Goal: Entertainment & Leisure: Browse casually

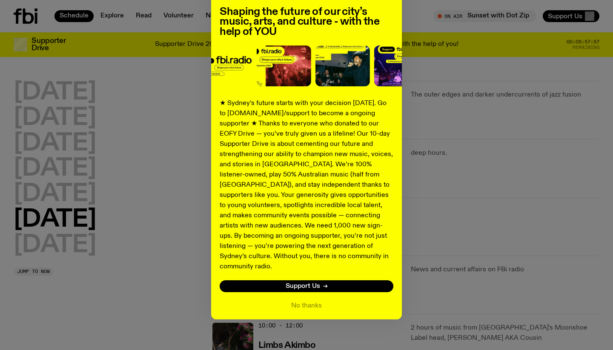
scroll to position [71, 0]
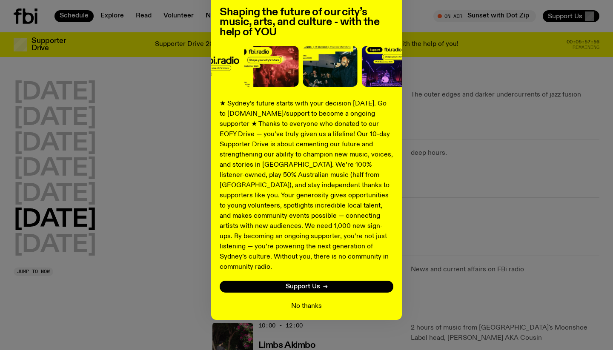
click at [308, 301] on button "No thanks" at bounding box center [306, 306] width 31 height 10
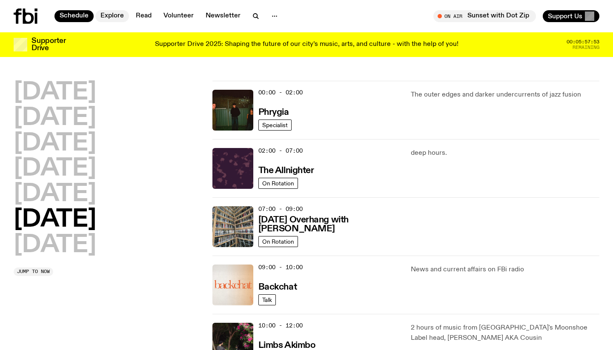
click at [121, 17] on link "Explore" at bounding box center [112, 16] width 34 height 12
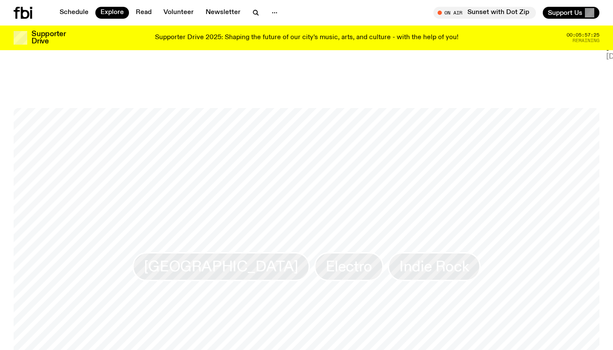
scroll to position [1188, 0]
click at [408, 262] on span "Indie Rock" at bounding box center [434, 270] width 70 height 17
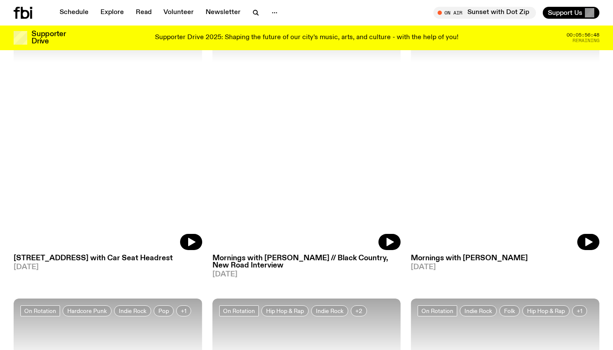
scroll to position [326, 0]
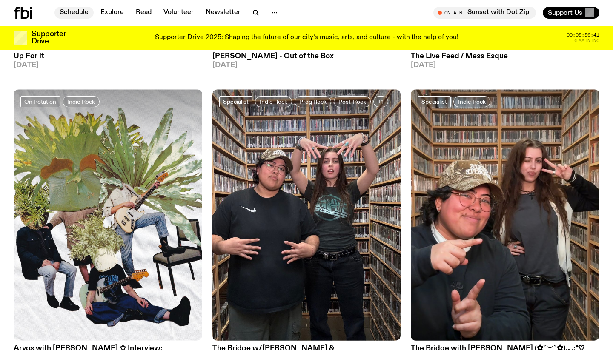
click at [79, 16] on link "Schedule" at bounding box center [73, 13] width 39 height 12
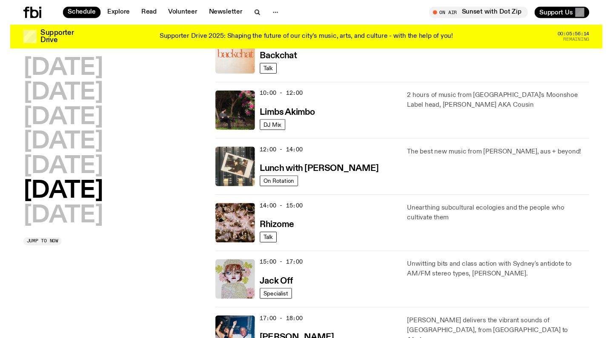
scroll to position [222, 0]
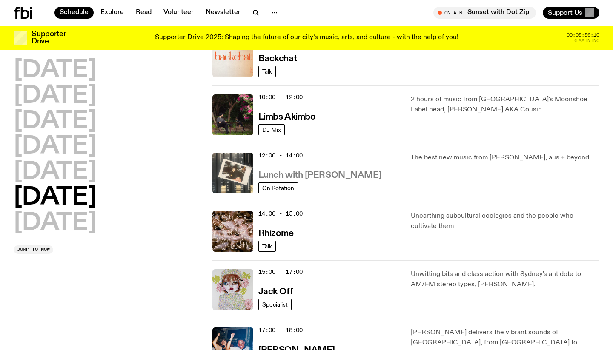
click at [311, 175] on h3 "Lunch with [PERSON_NAME]" at bounding box center [319, 175] width 123 height 9
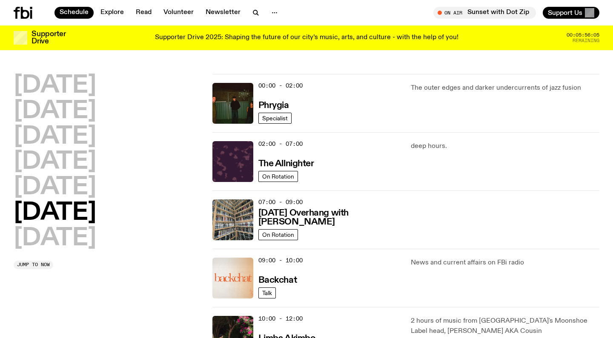
scroll to position [146, 0]
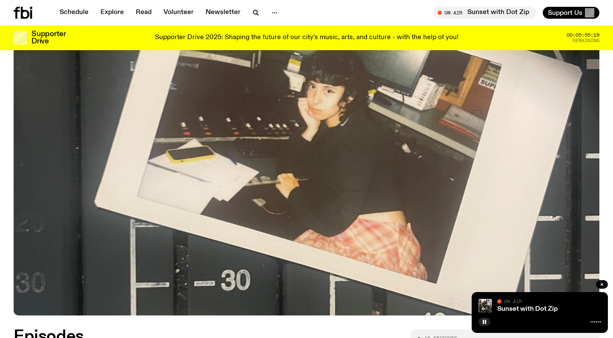
scroll to position [108, 0]
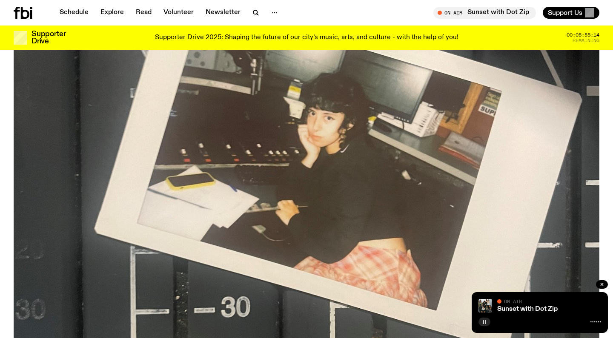
click at [481, 323] on button "button" at bounding box center [484, 322] width 12 height 9
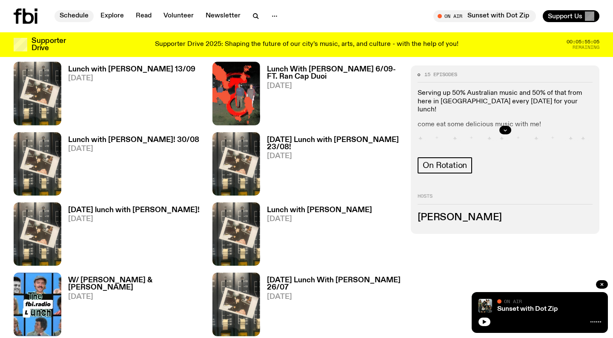
scroll to position [0, 0]
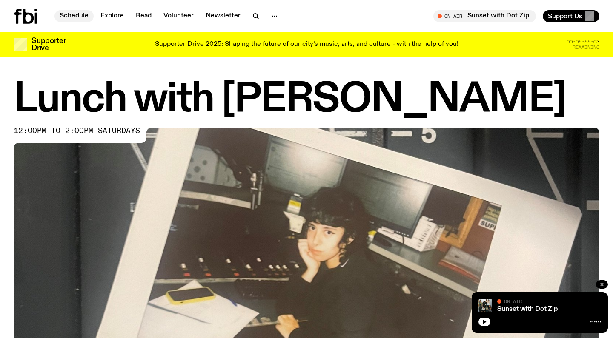
click at [85, 14] on link "Schedule" at bounding box center [73, 16] width 39 height 12
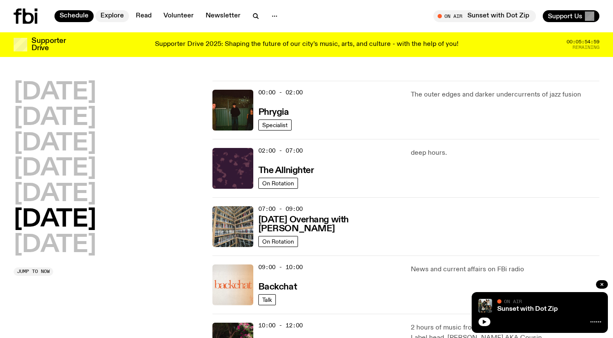
click at [108, 17] on link "Explore" at bounding box center [112, 16] width 34 height 12
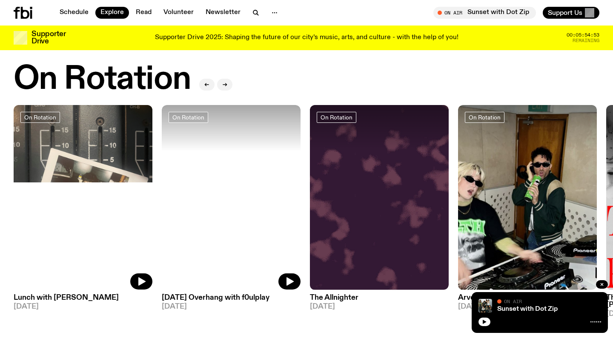
scroll to position [316, 0]
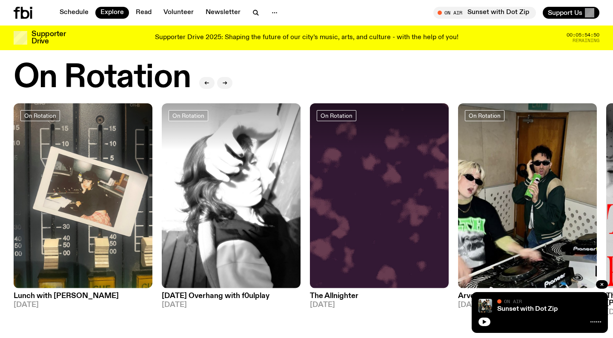
click at [52, 295] on h3 "Lunch with [PERSON_NAME]" at bounding box center [83, 296] width 139 height 7
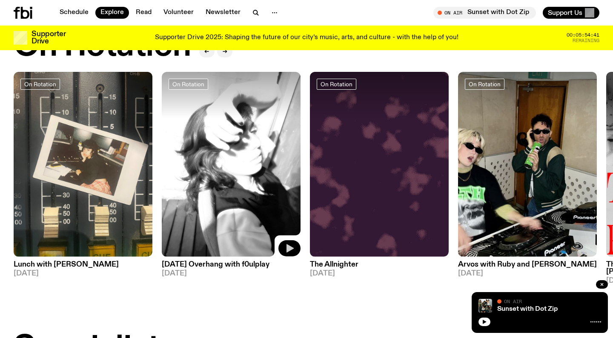
click at [290, 251] on icon "button" at bounding box center [289, 248] width 10 height 10
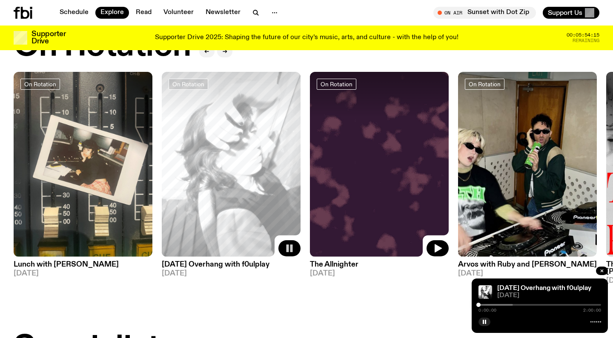
click at [315, 238] on img at bounding box center [379, 164] width 139 height 185
